Goal: Information Seeking & Learning: Learn about a topic

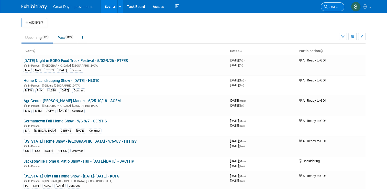
click at [338, 6] on span "Search" at bounding box center [334, 7] width 12 height 4
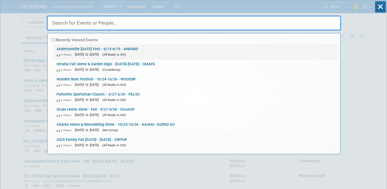
click at [226, 52] on div "In-Person Jun 13, 2025 to Jun 15, 2025 (All Ready to GO!)" at bounding box center [196, 54] width 279 height 5
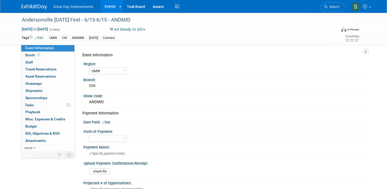
select select "UMW"
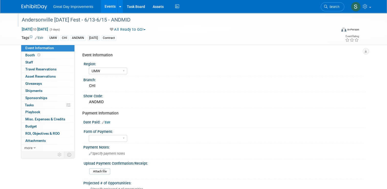
click at [69, 22] on div "Andersonville [DATE] Fest - 6/13-6/15 - ANDMID" at bounding box center [175, 19] width 311 height 9
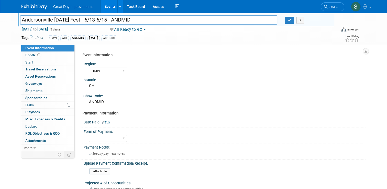
drag, startPoint x: 81, startPoint y: 20, endPoint x: 0, endPoint y: 23, distance: 81.0
click at [0, 23] on div "Andersonville [DATE] Fest - 6/13-6/15 - ANDMID Andersonville [DATE] Fest - 6/13…" at bounding box center [193, 29] width 387 height 32
click at [336, 4] on link "Search" at bounding box center [333, 6] width 24 height 9
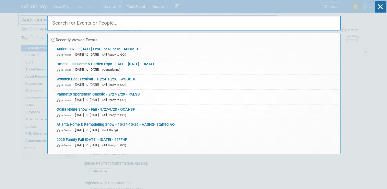
paste input "Andersonville Midsommar"
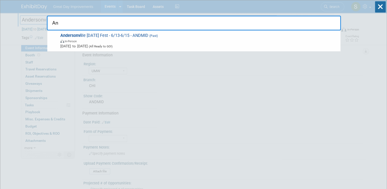
type input "A"
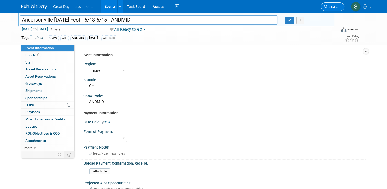
click at [328, 5] on icon at bounding box center [326, 7] width 4 height 4
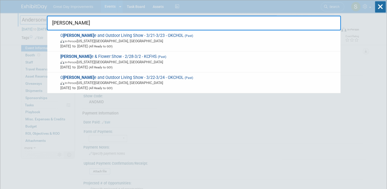
type input "kc hom"
click at [169, 56] on span "KC Hom e & Flower Show - 2/28-3/2 - KCFHS (Past) In-Person Kansas City, MO Feb …" at bounding box center [198, 62] width 279 height 16
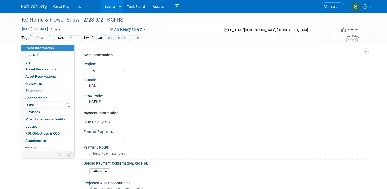
select select "PL"
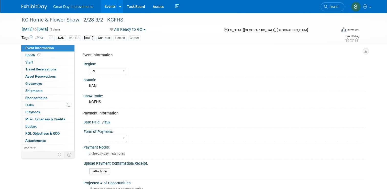
click at [26, 3] on link at bounding box center [38, 4] width 32 height 4
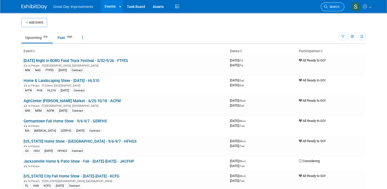
click at [333, 8] on span "Search" at bounding box center [334, 7] width 12 height 4
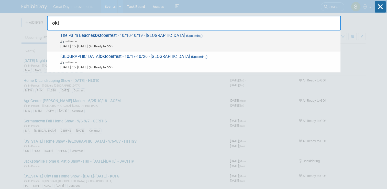
type input "okt"
click at [147, 47] on span "Oct 10, 2025 to Oct 19, 2025 (All Ready to GO!)" at bounding box center [199, 46] width 278 height 5
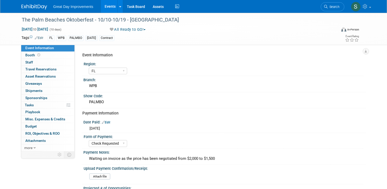
select select "FL"
select select "Check Requested"
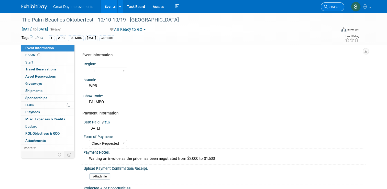
click at [333, 7] on span "Search" at bounding box center [334, 7] width 12 height 4
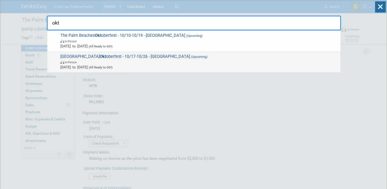
type input "okt"
click at [191, 67] on span "Oct 17, 2025 to Oct 26, 2025 (All Ready to GO!)" at bounding box center [199, 67] width 278 height 5
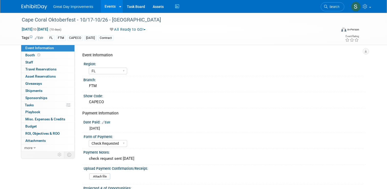
select select "FL"
select select "Check Requested"
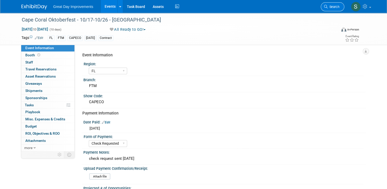
click at [332, 3] on link "Search" at bounding box center [333, 6] width 24 height 9
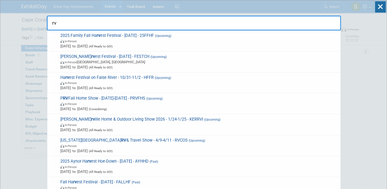
type input "r"
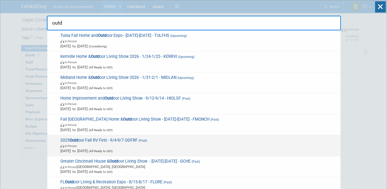
type input "outd"
click at [85, 143] on span "In-Person" at bounding box center [199, 145] width 278 height 5
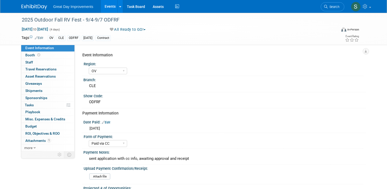
select select "OV"
select select "Paid via CC"
select select "Yes"
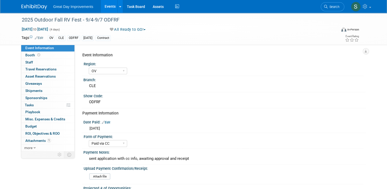
click at [336, 0] on li "Search" at bounding box center [333, 6] width 24 height 13
drag, startPoint x: 336, startPoint y: 0, endPoint x: 338, endPoint y: 7, distance: 6.6
click at [338, 7] on li "Search" at bounding box center [333, 6] width 24 height 13
click at [338, 7] on span "Search" at bounding box center [334, 7] width 12 height 4
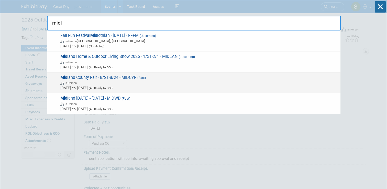
type input "midl"
click at [227, 82] on span "In-Person" at bounding box center [199, 82] width 278 height 5
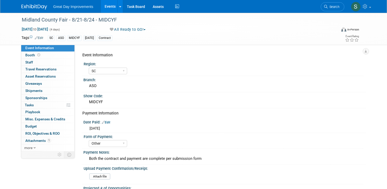
select select "SC"
select select "Other"
select select "Yes"
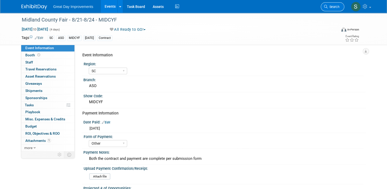
click at [333, 7] on span "Search" at bounding box center [334, 7] width 12 height 4
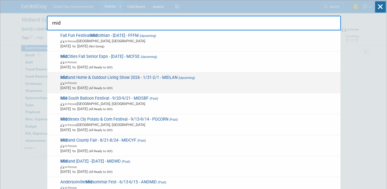
type input "mid"
click at [219, 83] on span "In-Person" at bounding box center [199, 82] width 278 height 5
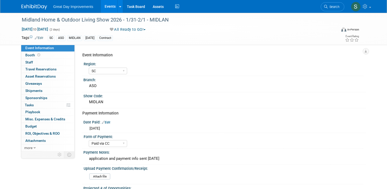
select select "SC"
select select "Paid via CC"
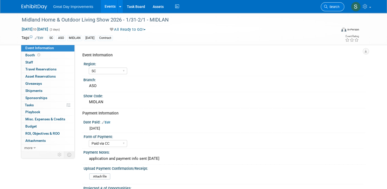
click at [337, 6] on span "Search" at bounding box center [334, 7] width 12 height 4
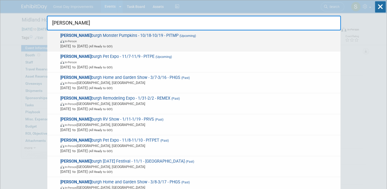
type input "pitts"
click at [221, 44] on span "Oct 18, 2025 to Oct 19, 2025 (All Ready to GO!)" at bounding box center [199, 46] width 278 height 5
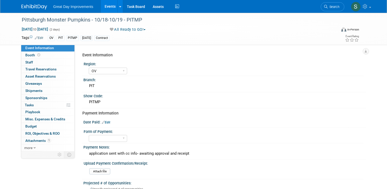
select select "OV"
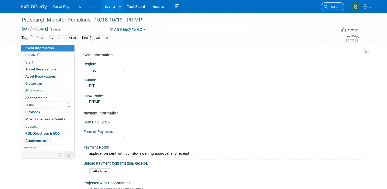
click at [341, 4] on link "Search" at bounding box center [333, 6] width 24 height 9
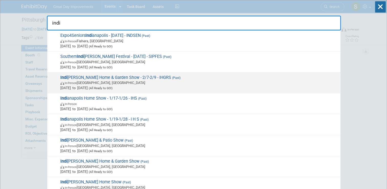
type input "indi"
click at [181, 79] on span "Indi [PERSON_NAME] Home & Garden Show - 2/7-2/9 - IHGRS (Past) In-Person [GEOGR…" at bounding box center [198, 83] width 279 height 16
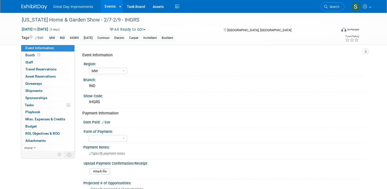
select select "MW"
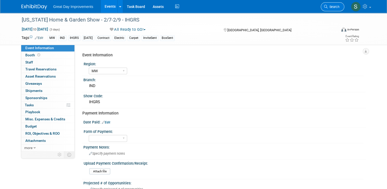
click at [332, 5] on span "Search" at bounding box center [334, 7] width 12 height 4
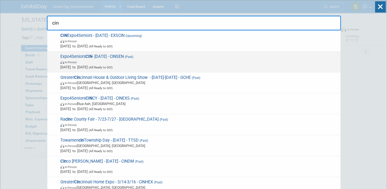
type input "cin"
click at [195, 62] on span "In-Person" at bounding box center [199, 61] width 278 height 5
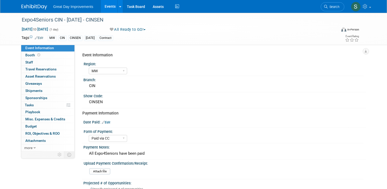
select select "MW"
select select "Paid via CC"
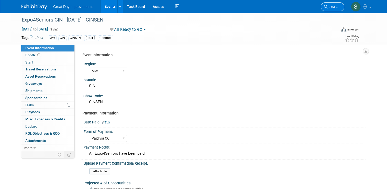
click at [338, 8] on span "Search" at bounding box center [334, 7] width 12 height 4
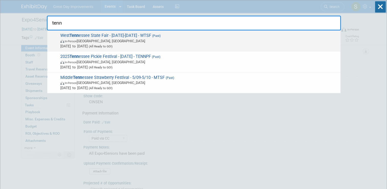
type input "tenn"
click at [194, 41] on span "In-Person Jackson, TN" at bounding box center [199, 40] width 278 height 5
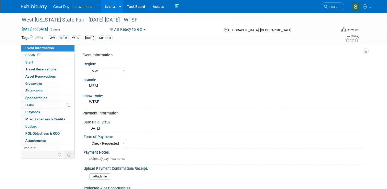
select select "MW"
select select "Check Requested"
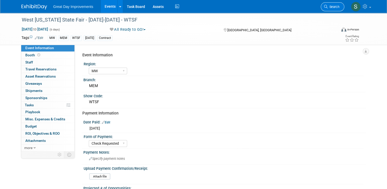
click at [332, 4] on link "Search" at bounding box center [333, 6] width 24 height 9
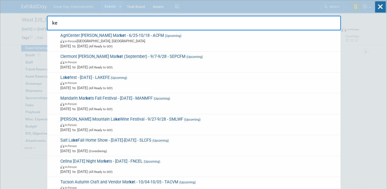
type input "k"
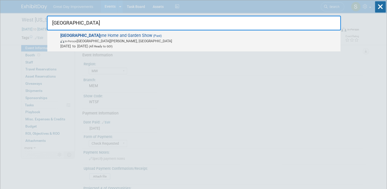
type input "[GEOGRAPHIC_DATA]"
click at [121, 41] on span "In-Person [GEOGRAPHIC_DATA][PERSON_NAME], [GEOGRAPHIC_DATA]" at bounding box center [199, 40] width 278 height 5
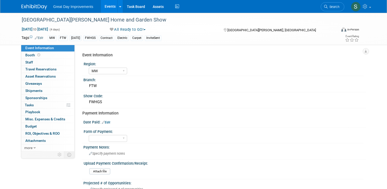
select select "MW"
